Goal: Information Seeking & Learning: Understand process/instructions

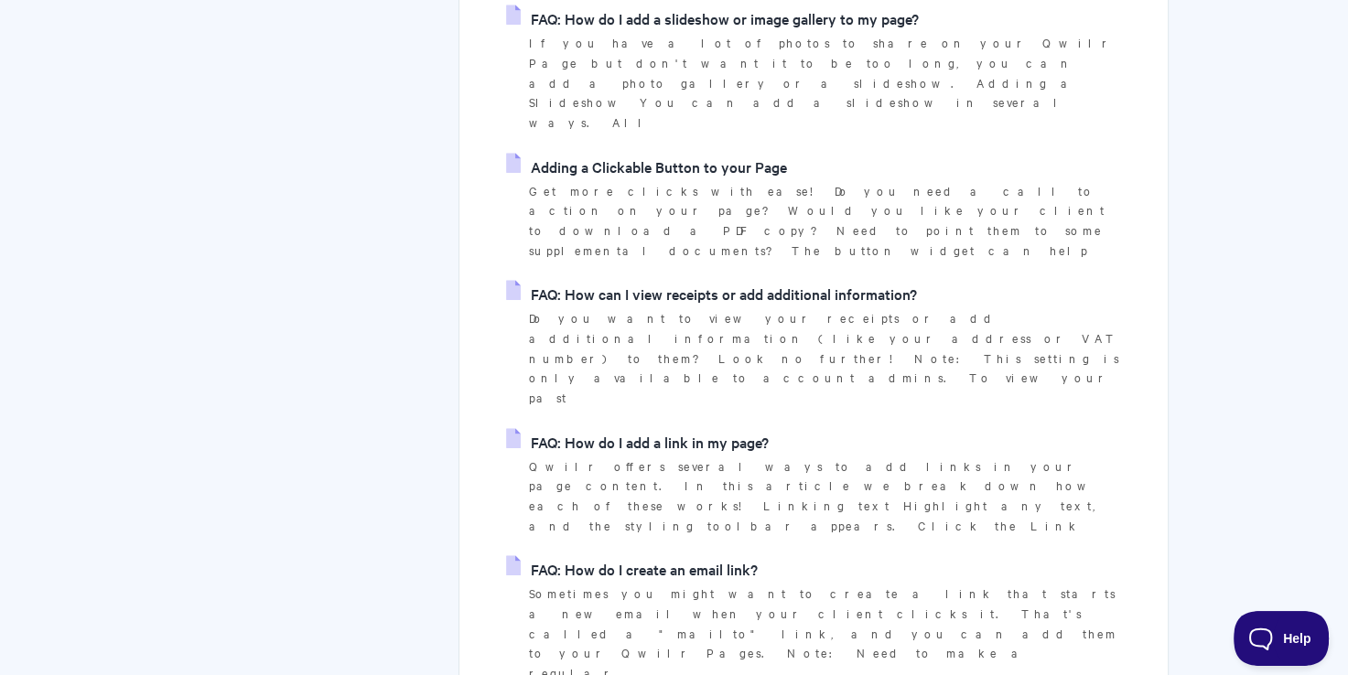
scroll to position [1189, 0]
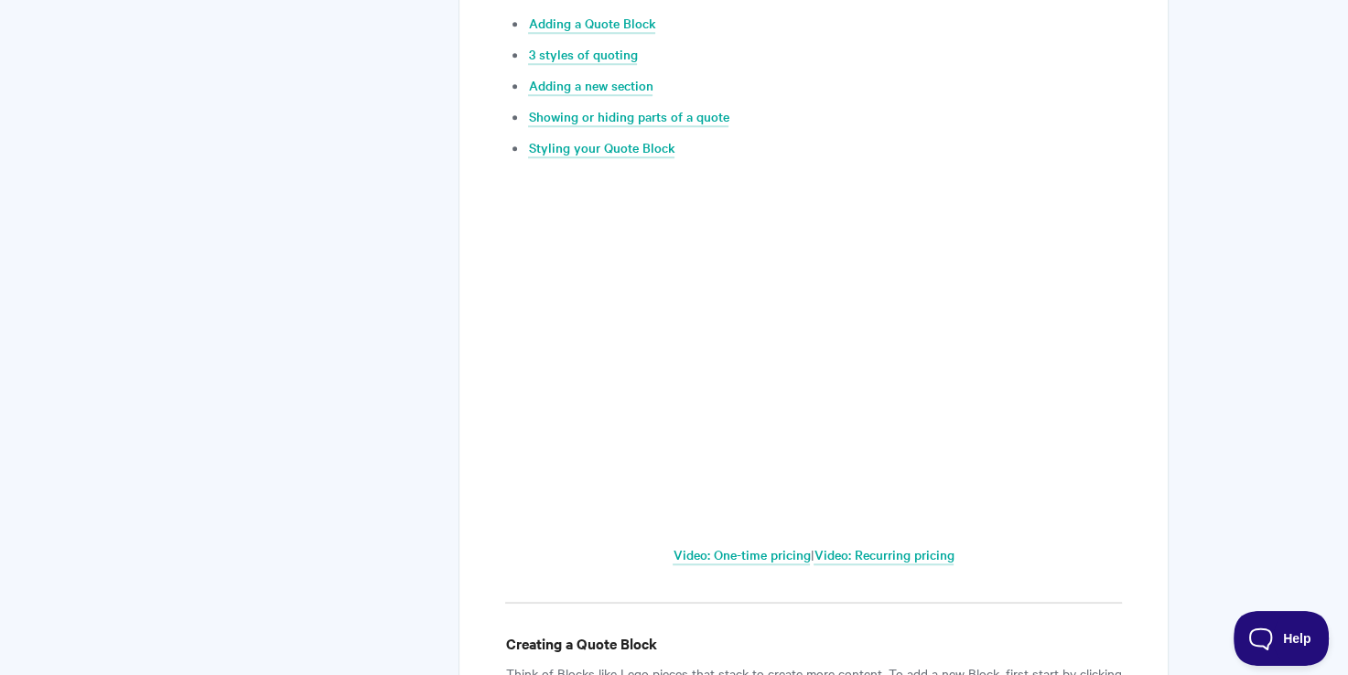
scroll to position [1006, 0]
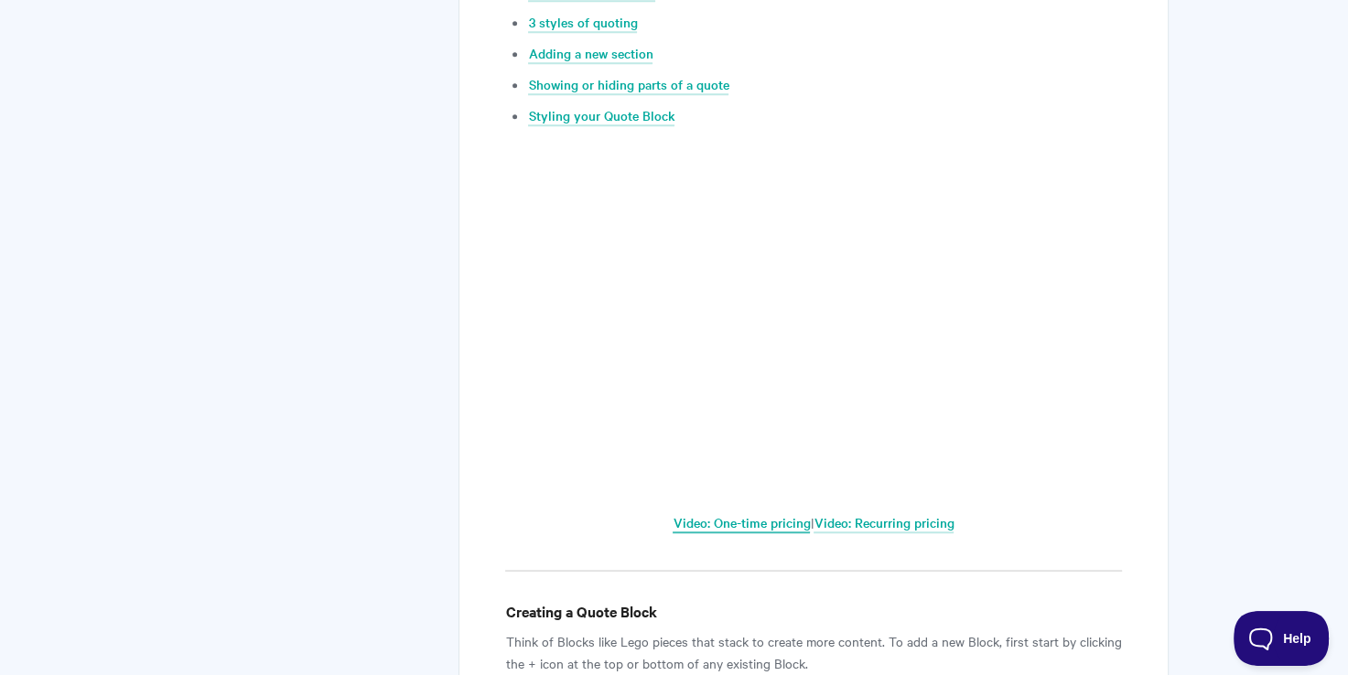
click at [790, 522] on link "Video: One-time pricing" at bounding box center [740, 523] width 137 height 20
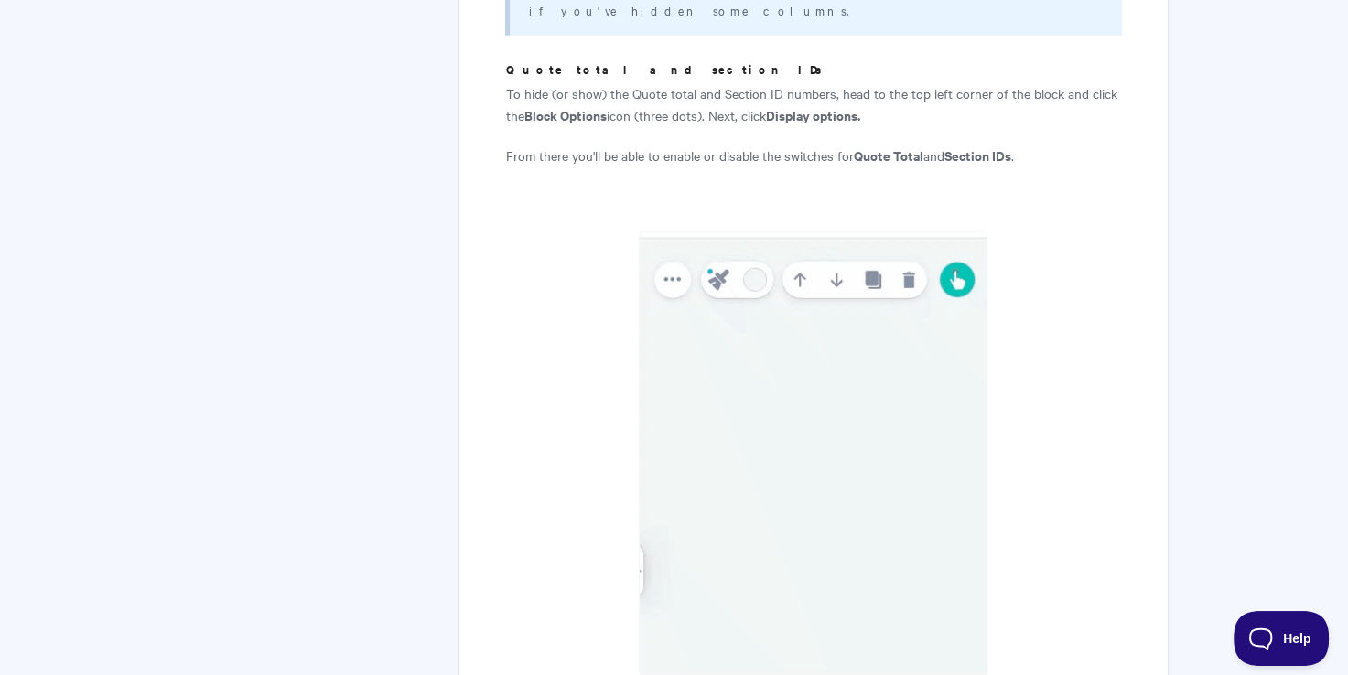
scroll to position [4848, 0]
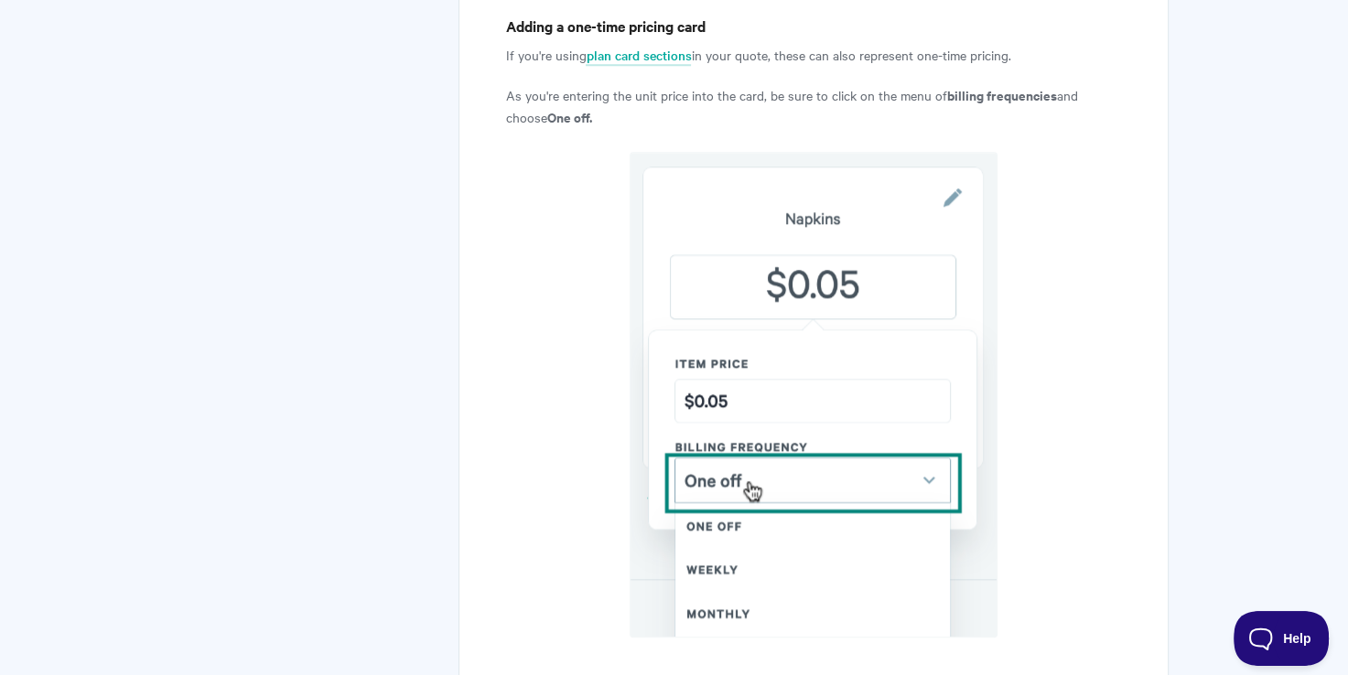
scroll to position [1647, 0]
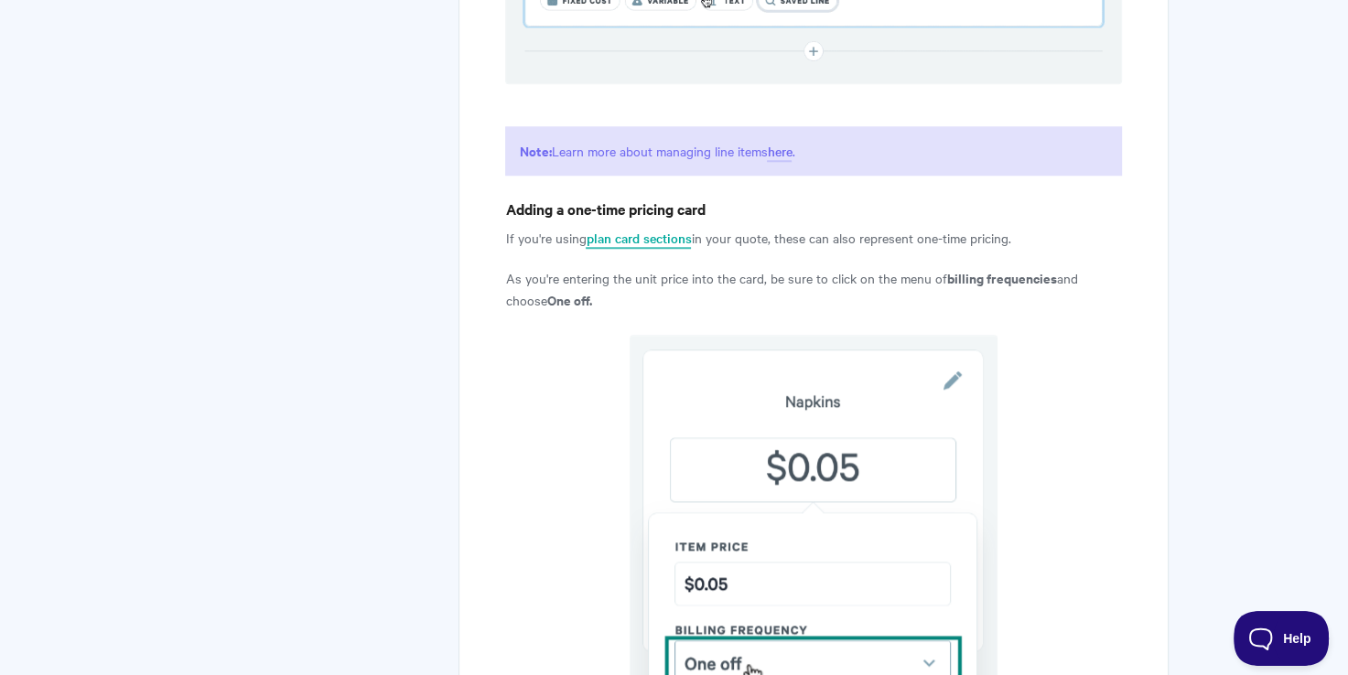
click at [662, 229] on link "plan card sections" at bounding box center [637, 239] width 105 height 20
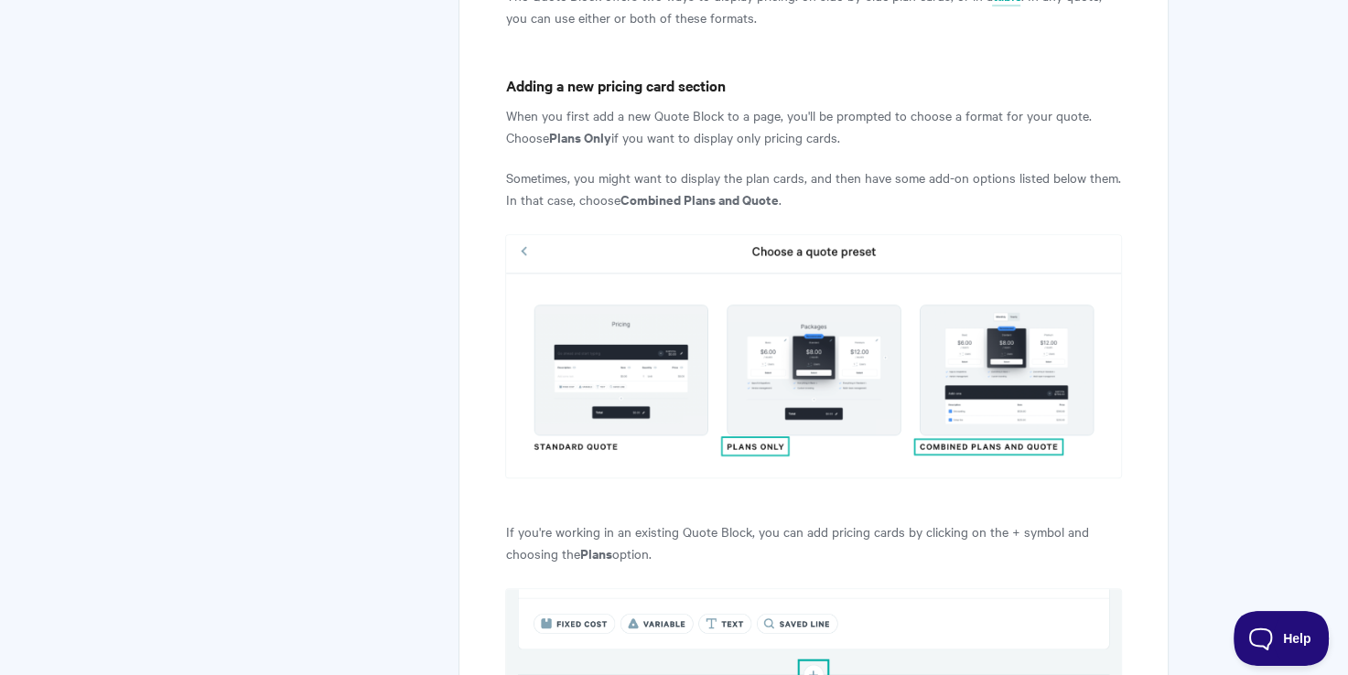
scroll to position [821, 0]
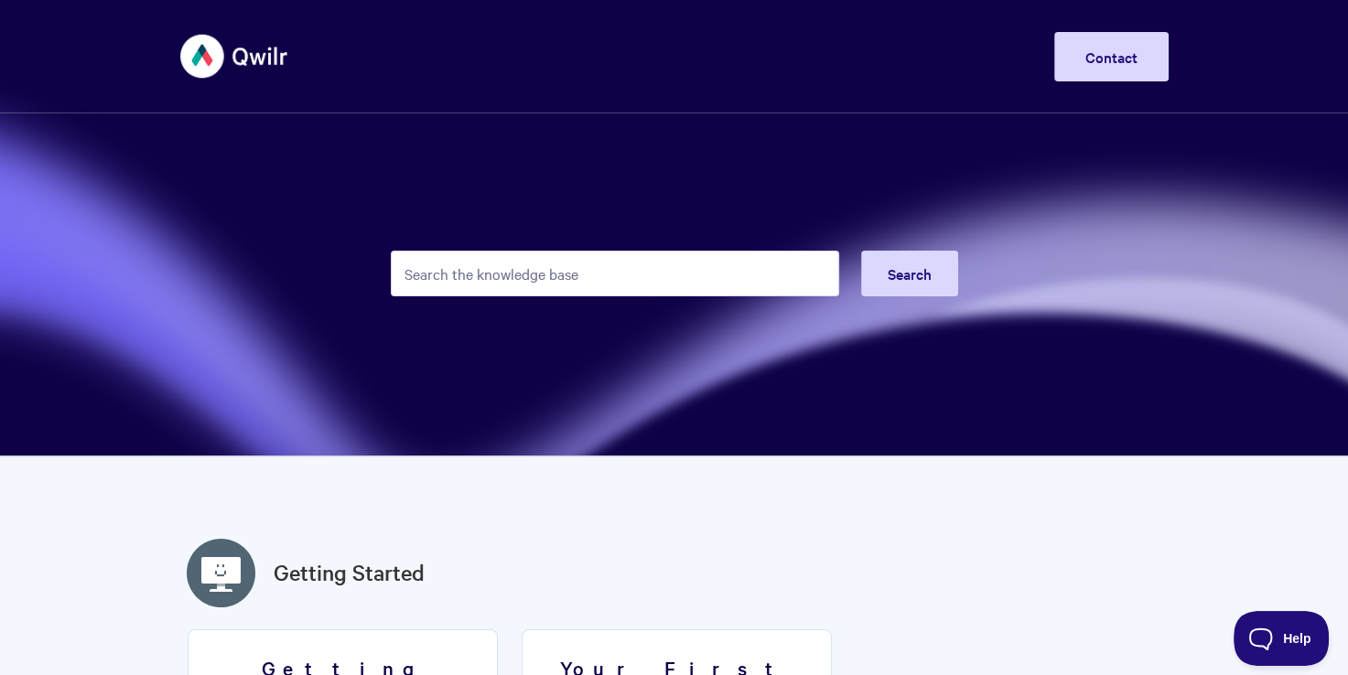
click at [441, 291] on input "Search the knowledge base" at bounding box center [615, 274] width 448 height 46
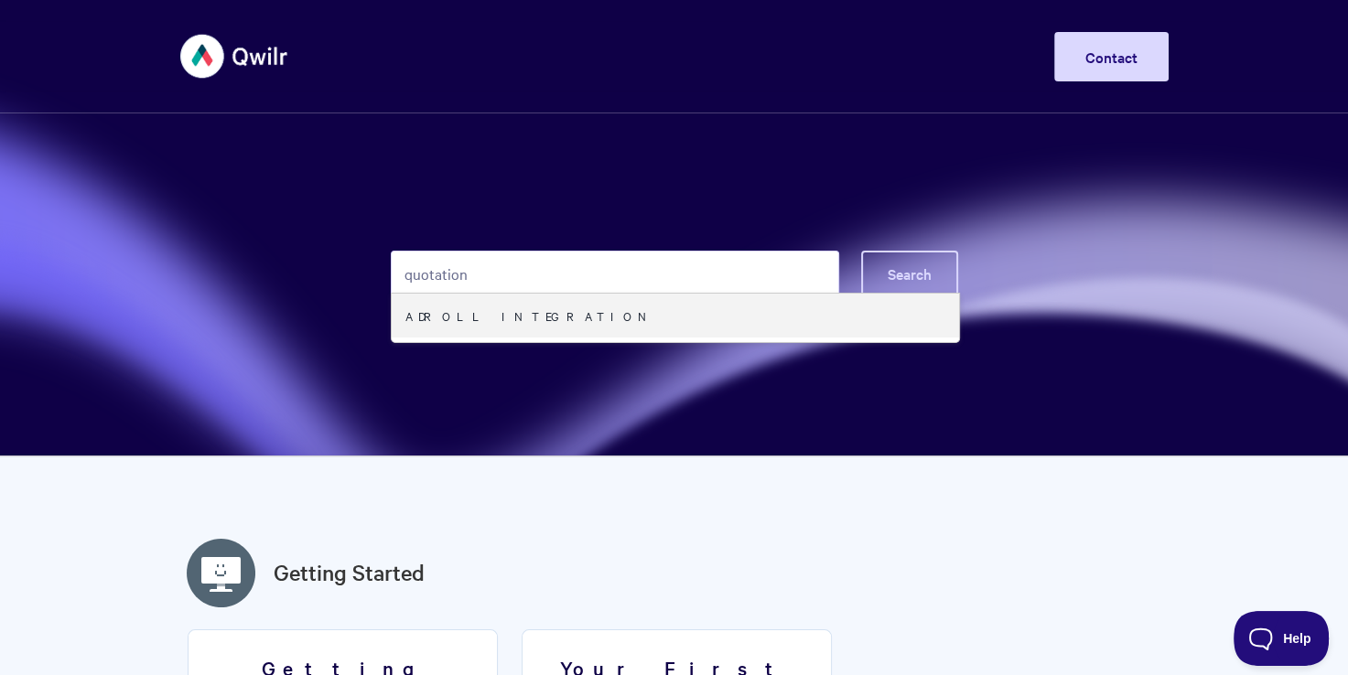
click at [919, 266] on span "Search" at bounding box center [909, 273] width 44 height 20
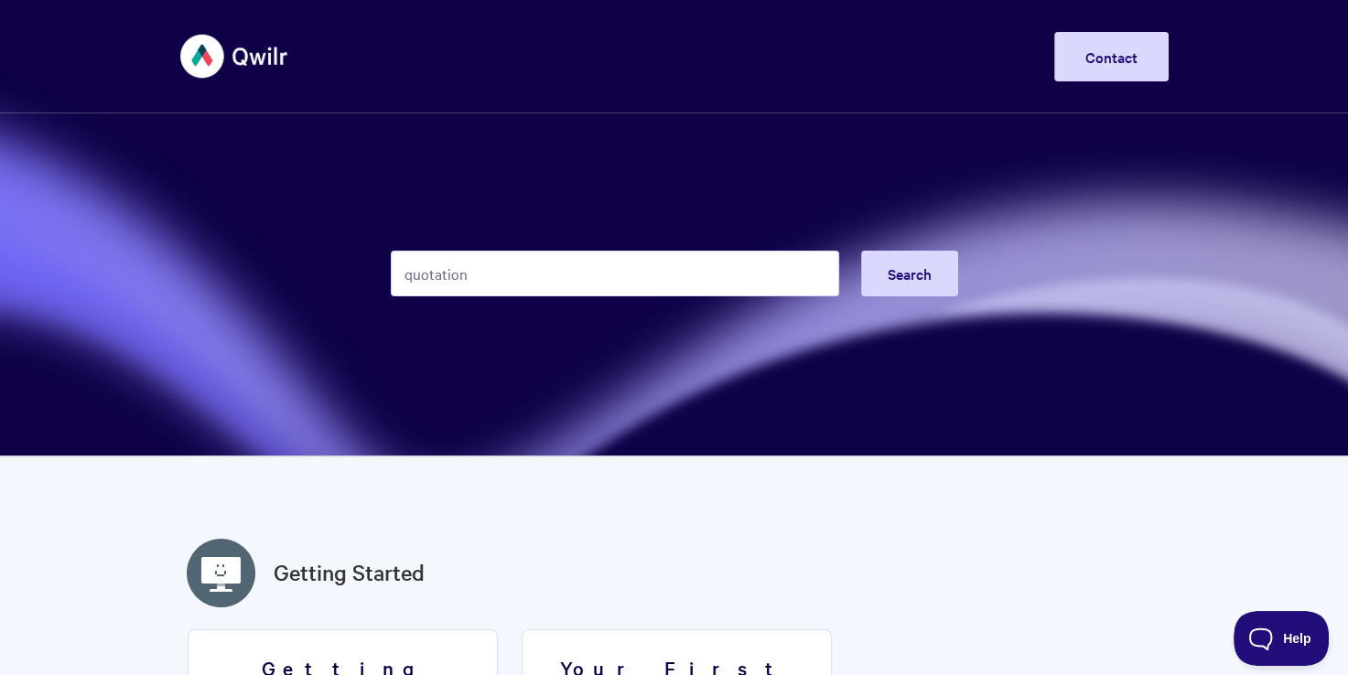
click at [461, 269] on input "quotation" at bounding box center [615, 274] width 448 height 46
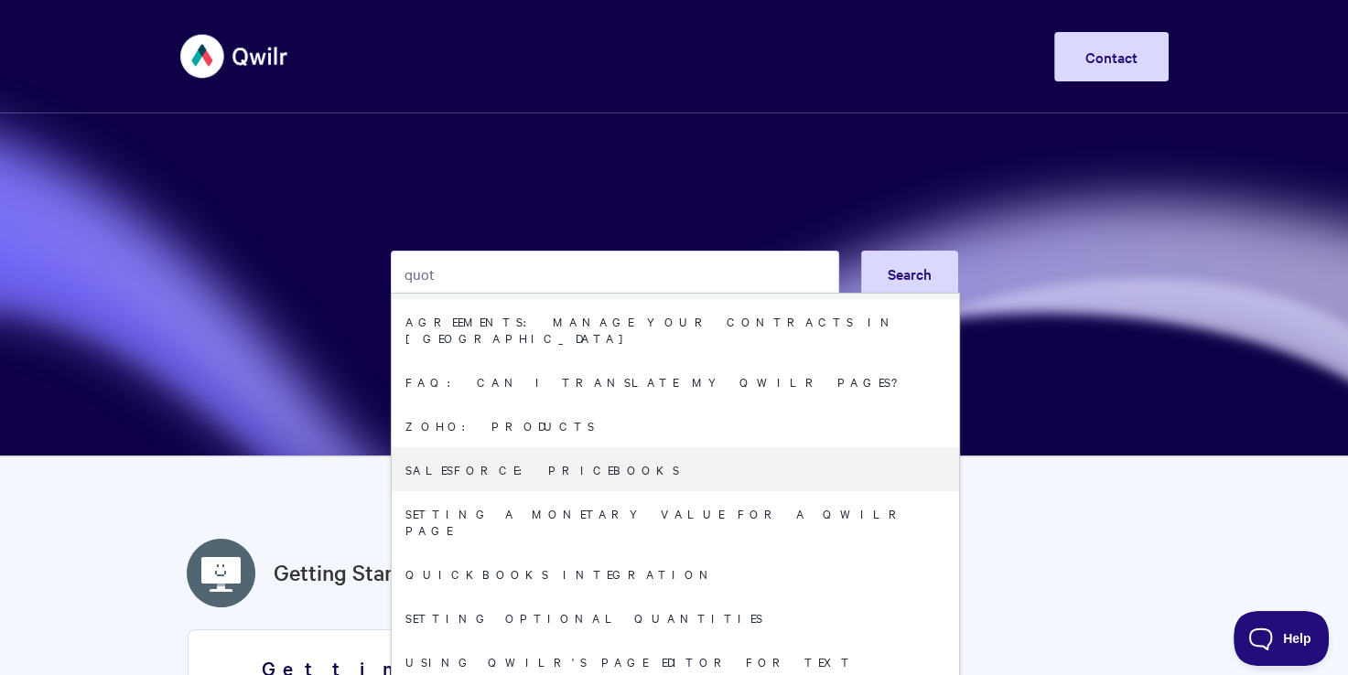
scroll to position [1006, 0]
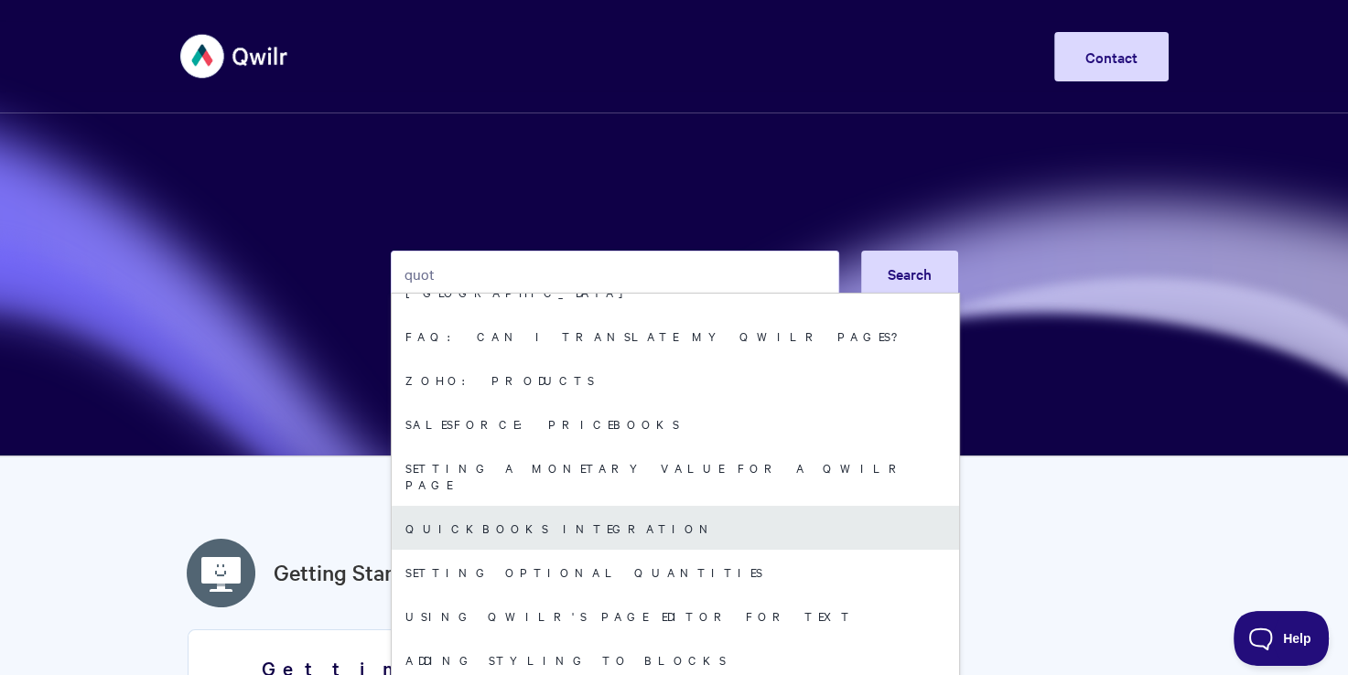
type input "quot"
click at [459, 506] on link "QuickBooks Integration" at bounding box center [675, 528] width 567 height 44
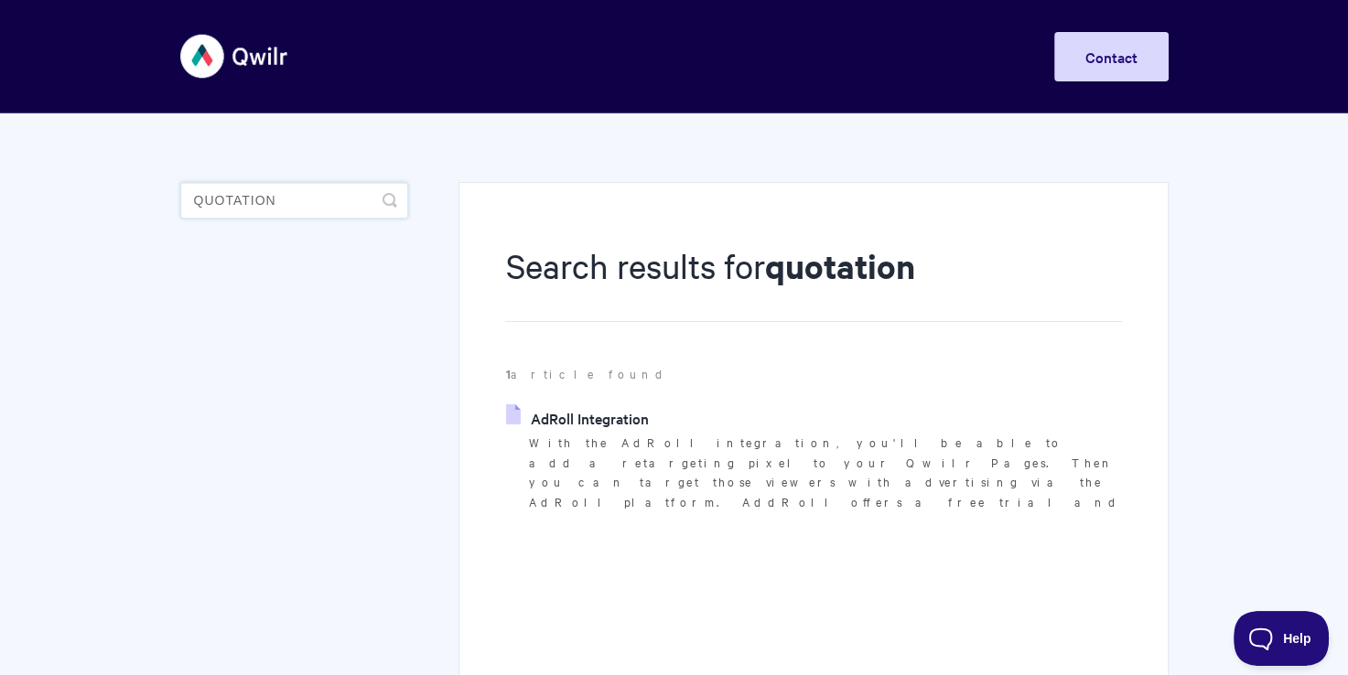
click at [277, 198] on input "quotation" at bounding box center [294, 200] width 228 height 37
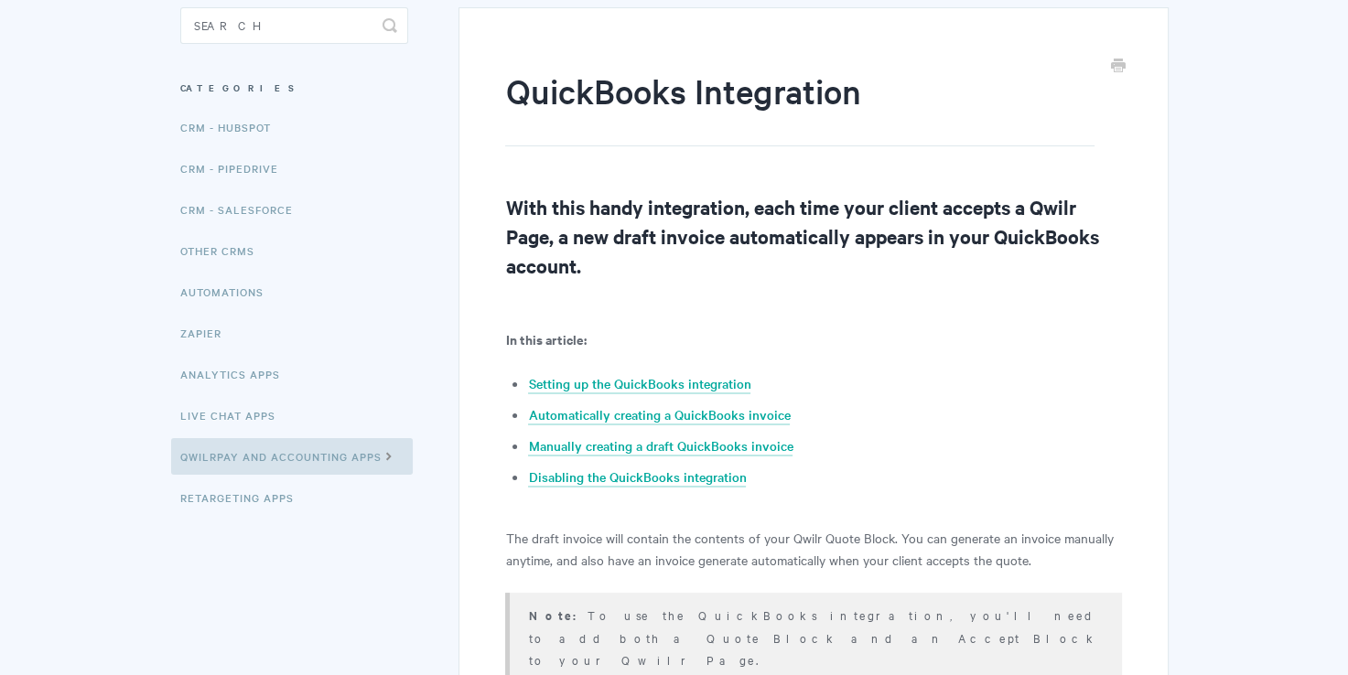
scroll to position [183, 0]
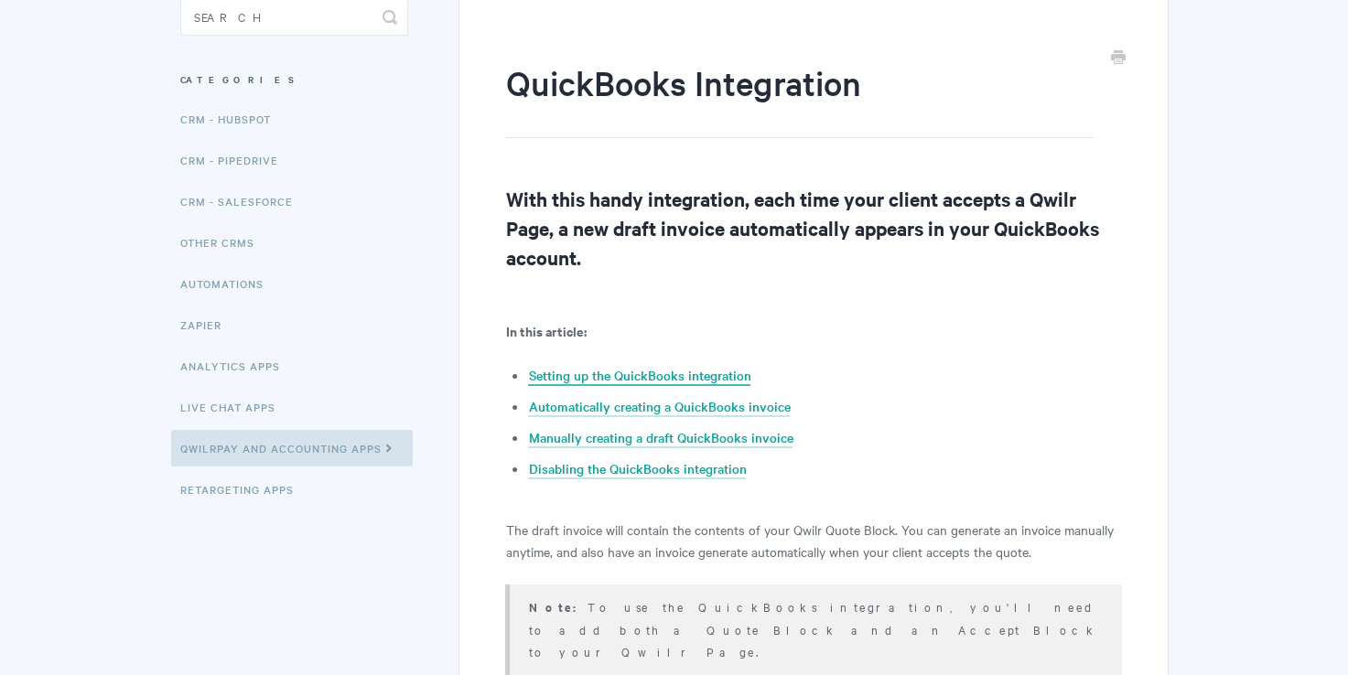
click at [646, 373] on link "Setting up the QuickBooks integration" at bounding box center [639, 376] width 222 height 20
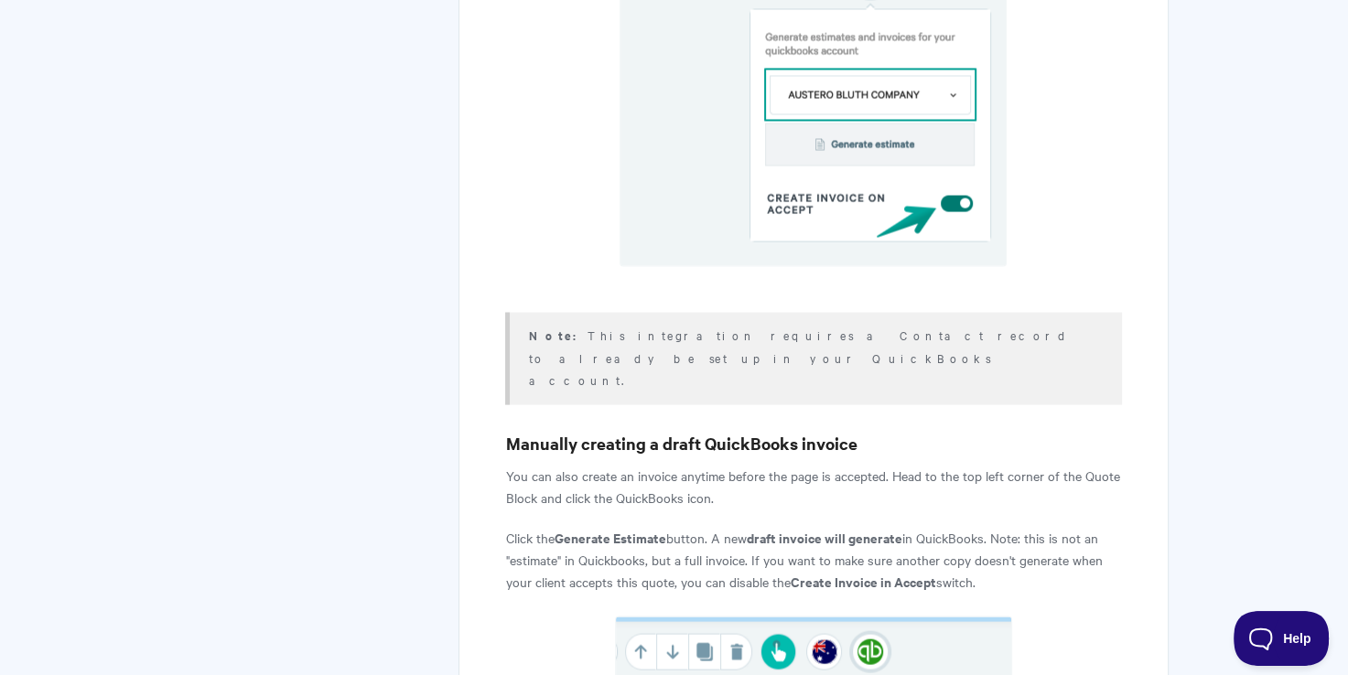
scroll to position [3222, 0]
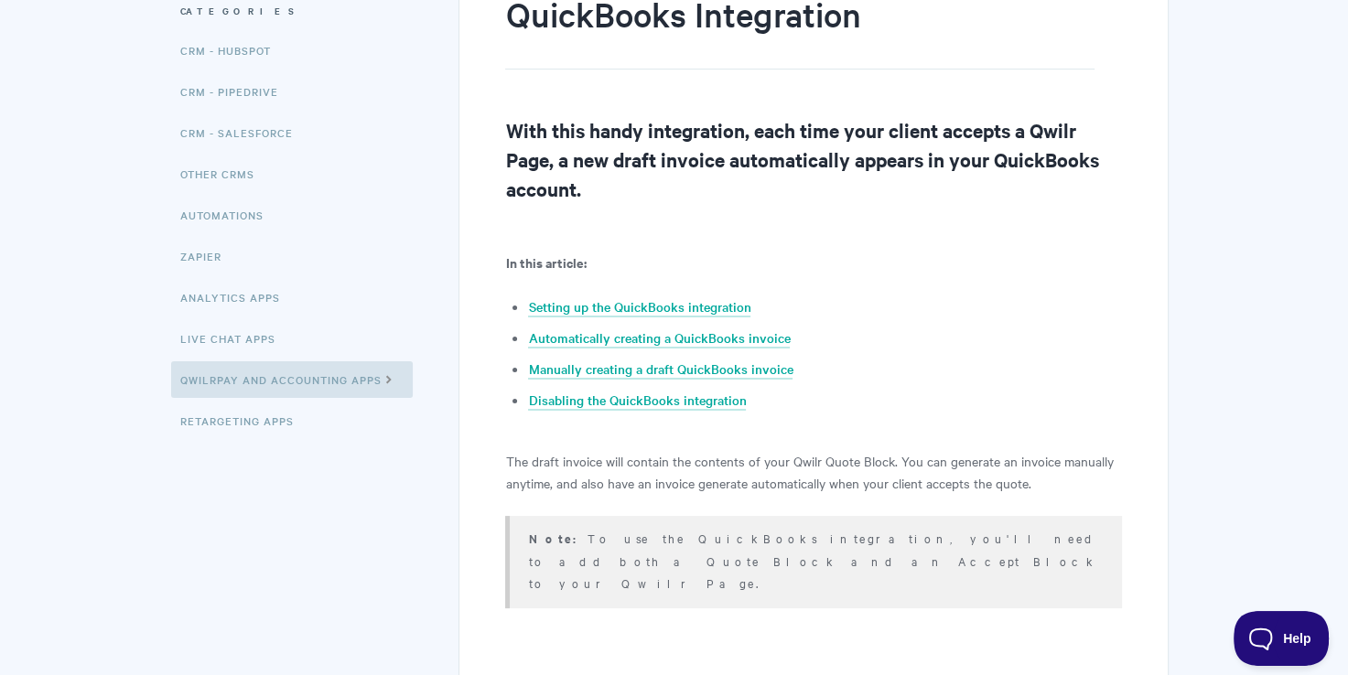
scroll to position [0, 0]
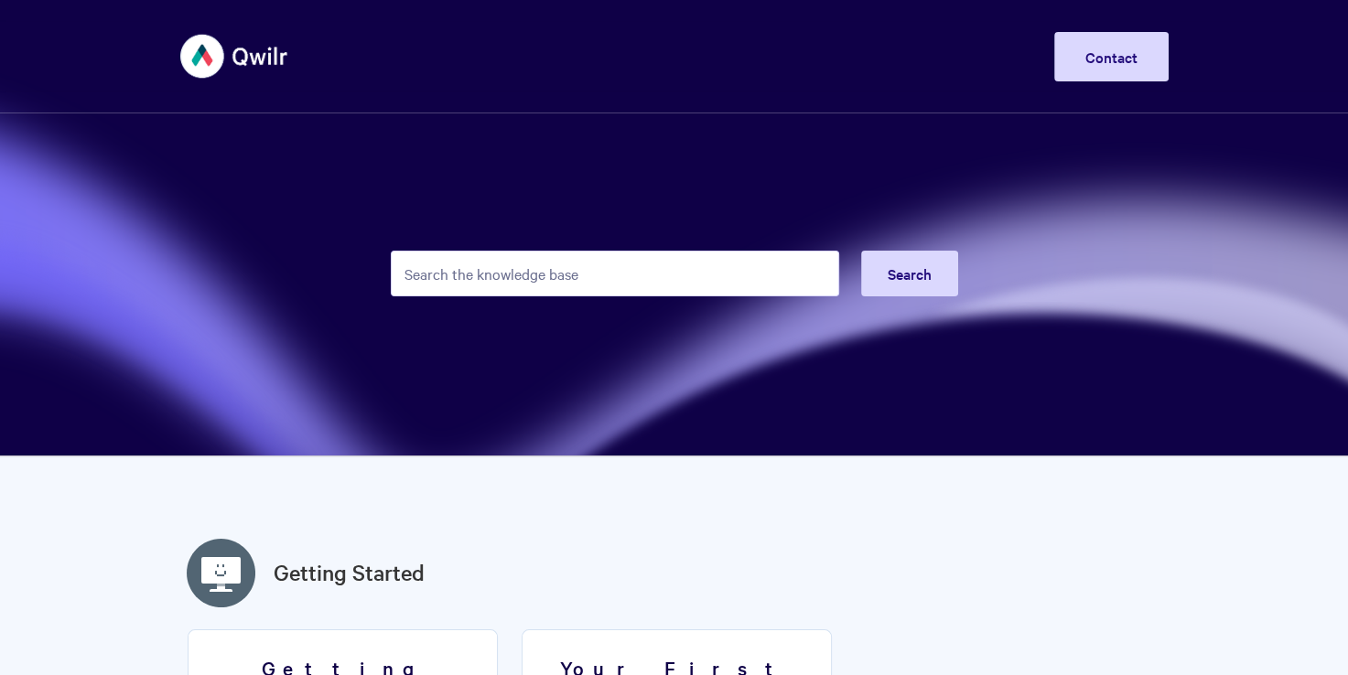
click at [446, 274] on input "Search the knowledge base" at bounding box center [615, 274] width 448 height 46
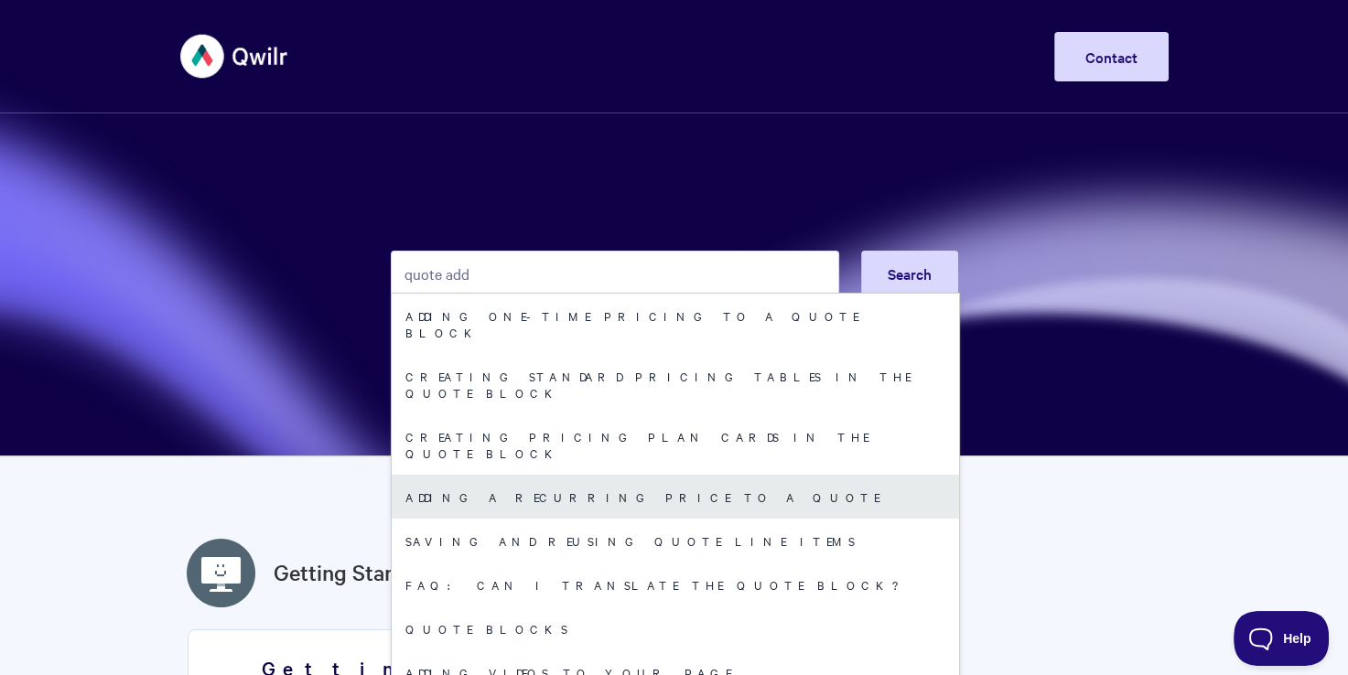
type input "quote add"
click at [428, 475] on link "Adding A Recurring Price To A Quote" at bounding box center [675, 497] width 567 height 44
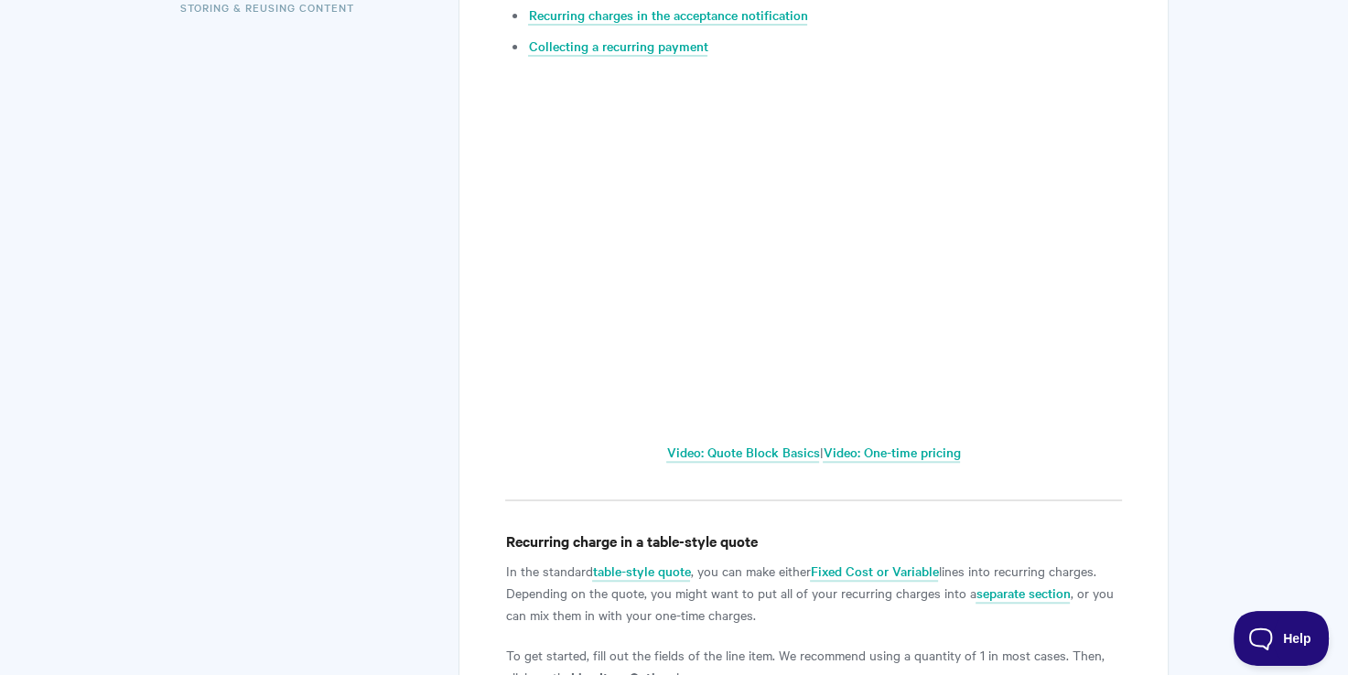
scroll to position [523, 0]
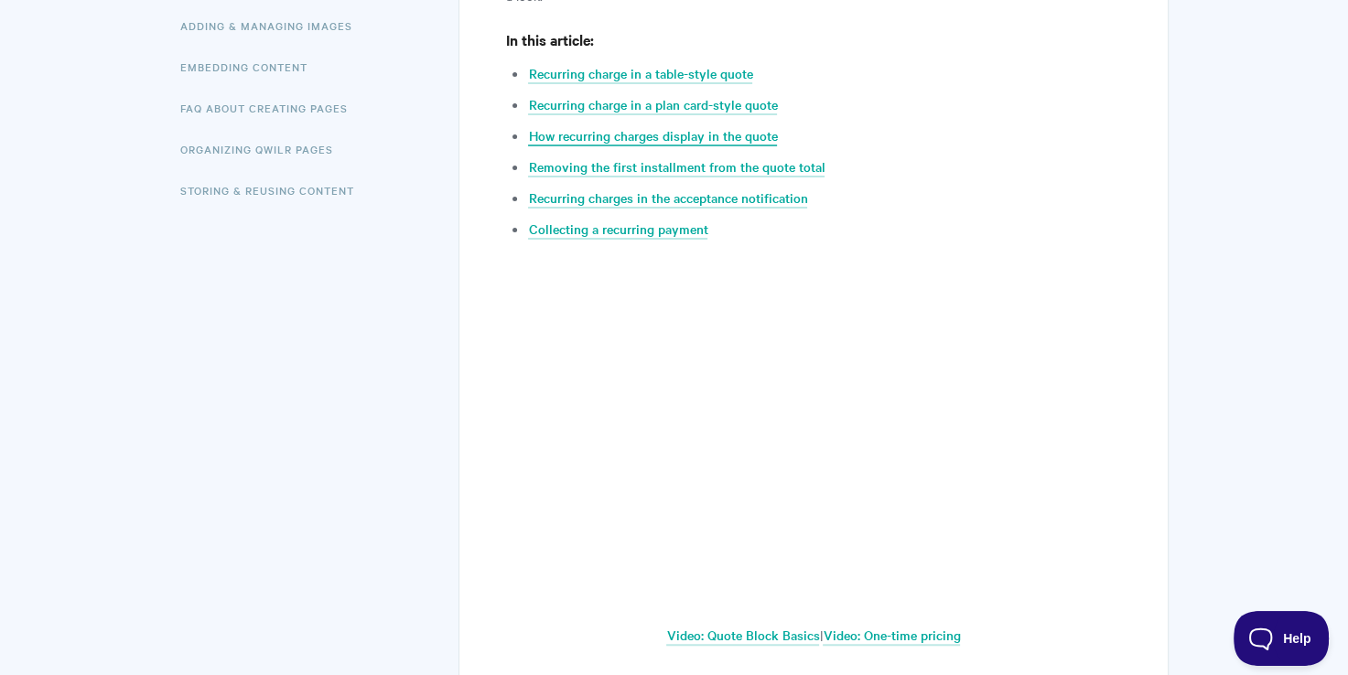
click at [710, 141] on link "How recurring charges display in the quote" at bounding box center [652, 136] width 249 height 20
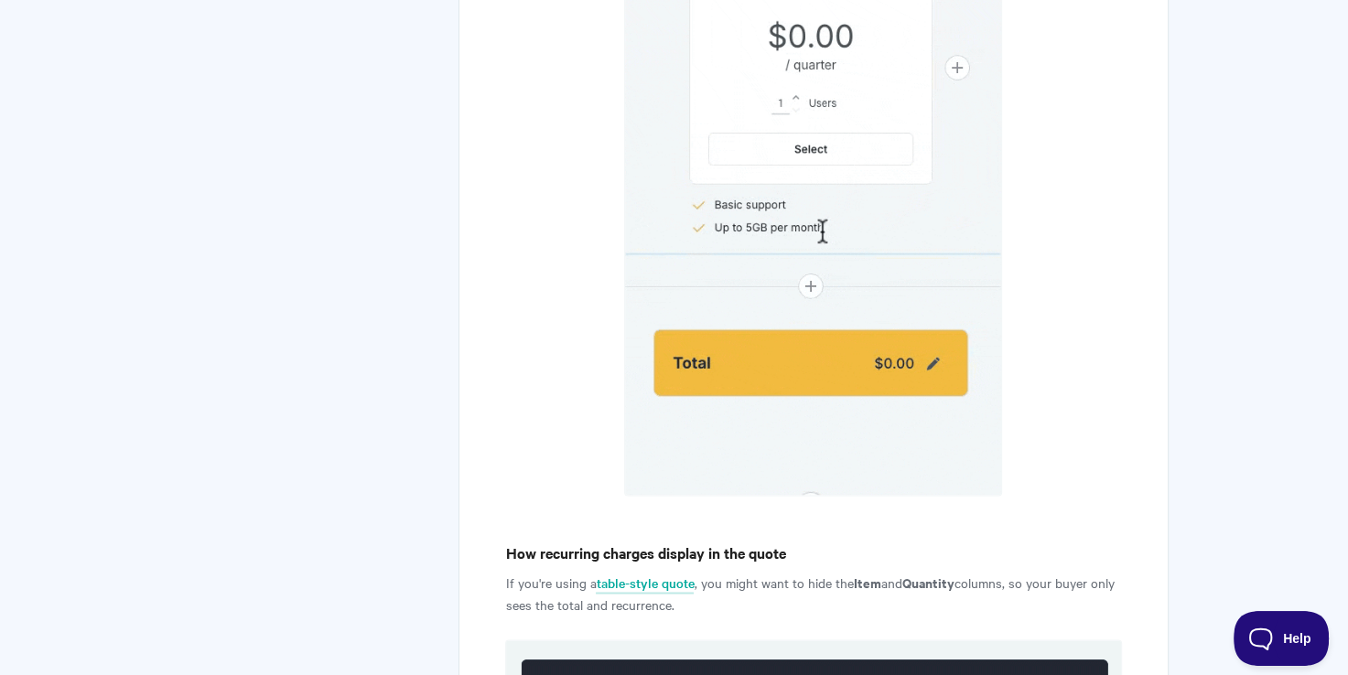
scroll to position [2615, 0]
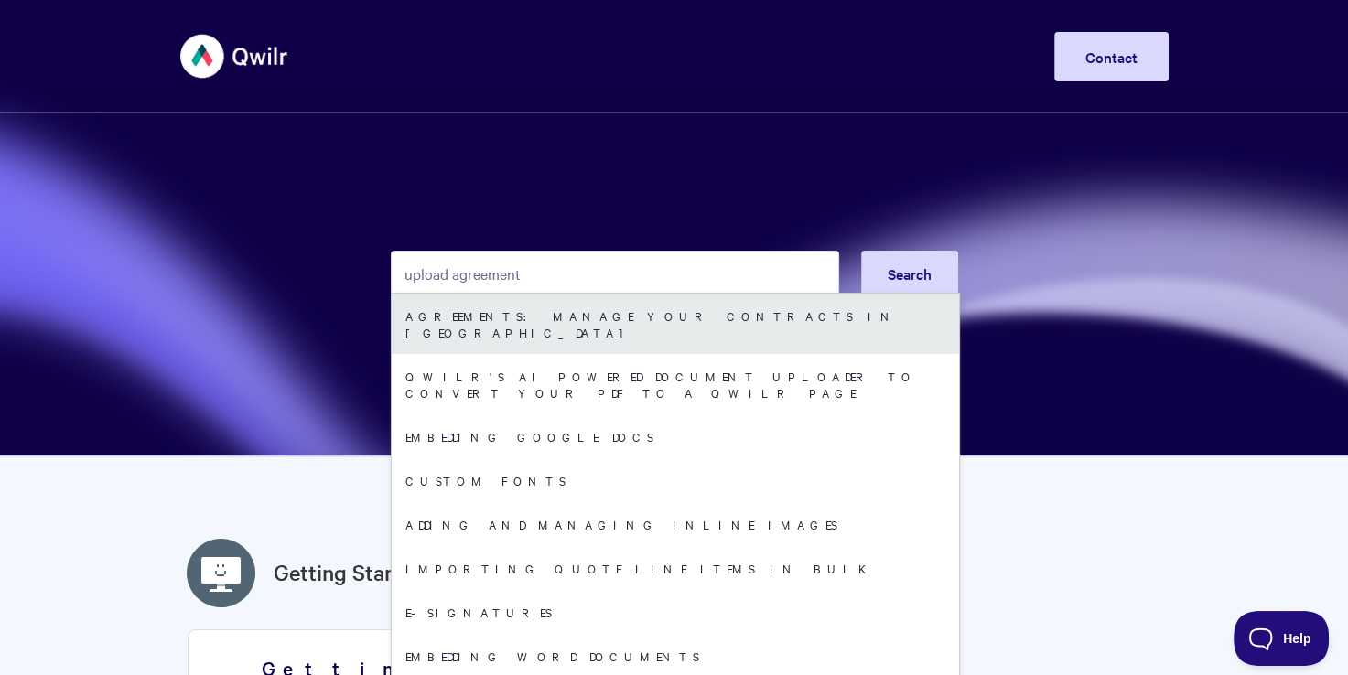
type input "upload agreement"
click at [541, 318] on link "Agreements: Manage your Contracts in [GEOGRAPHIC_DATA]" at bounding box center [675, 324] width 567 height 60
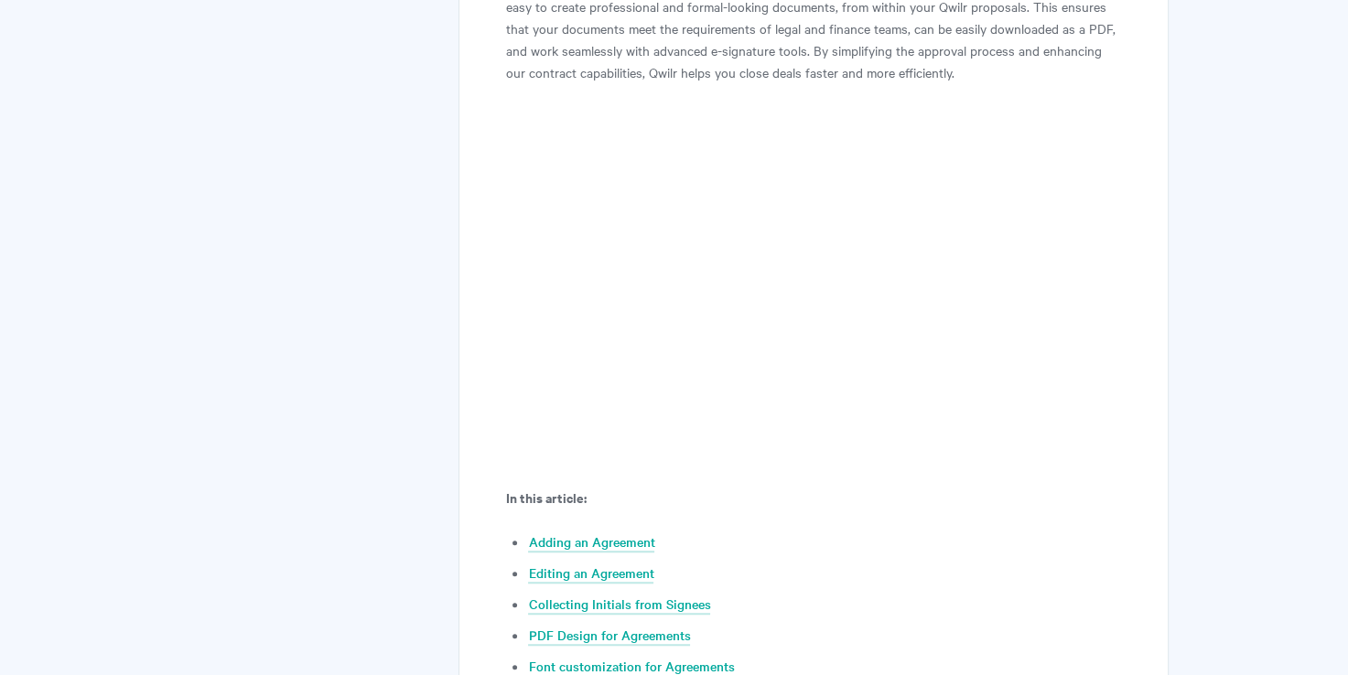
scroll to position [823, 0]
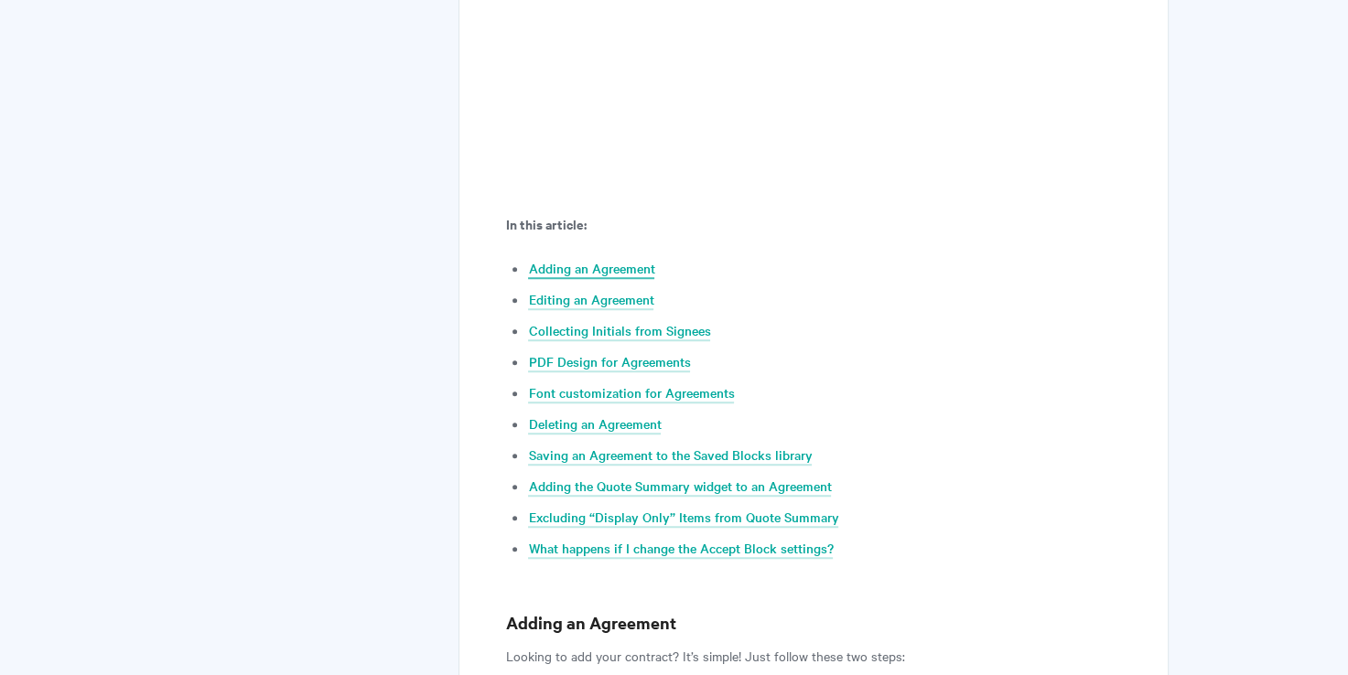
click at [607, 267] on link "Adding an Agreement" at bounding box center [591, 269] width 126 height 20
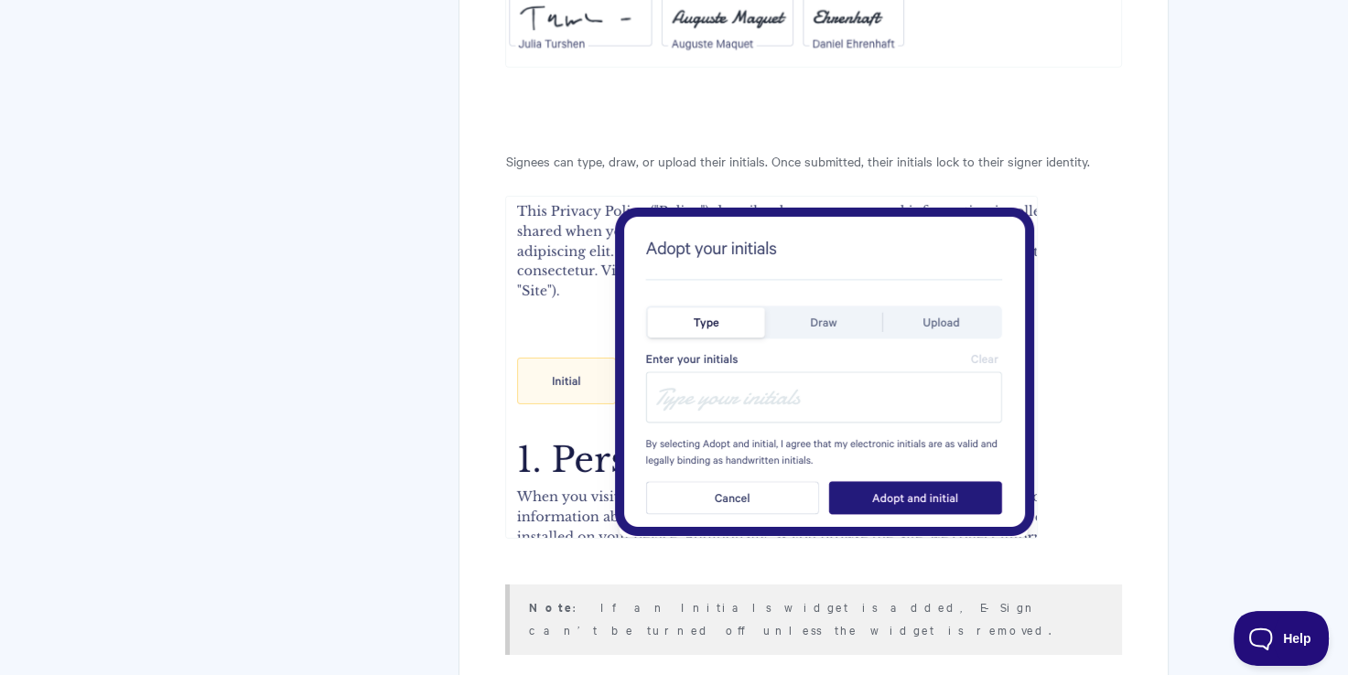
scroll to position [5366, 0]
